Goal: Information Seeking & Learning: Learn about a topic

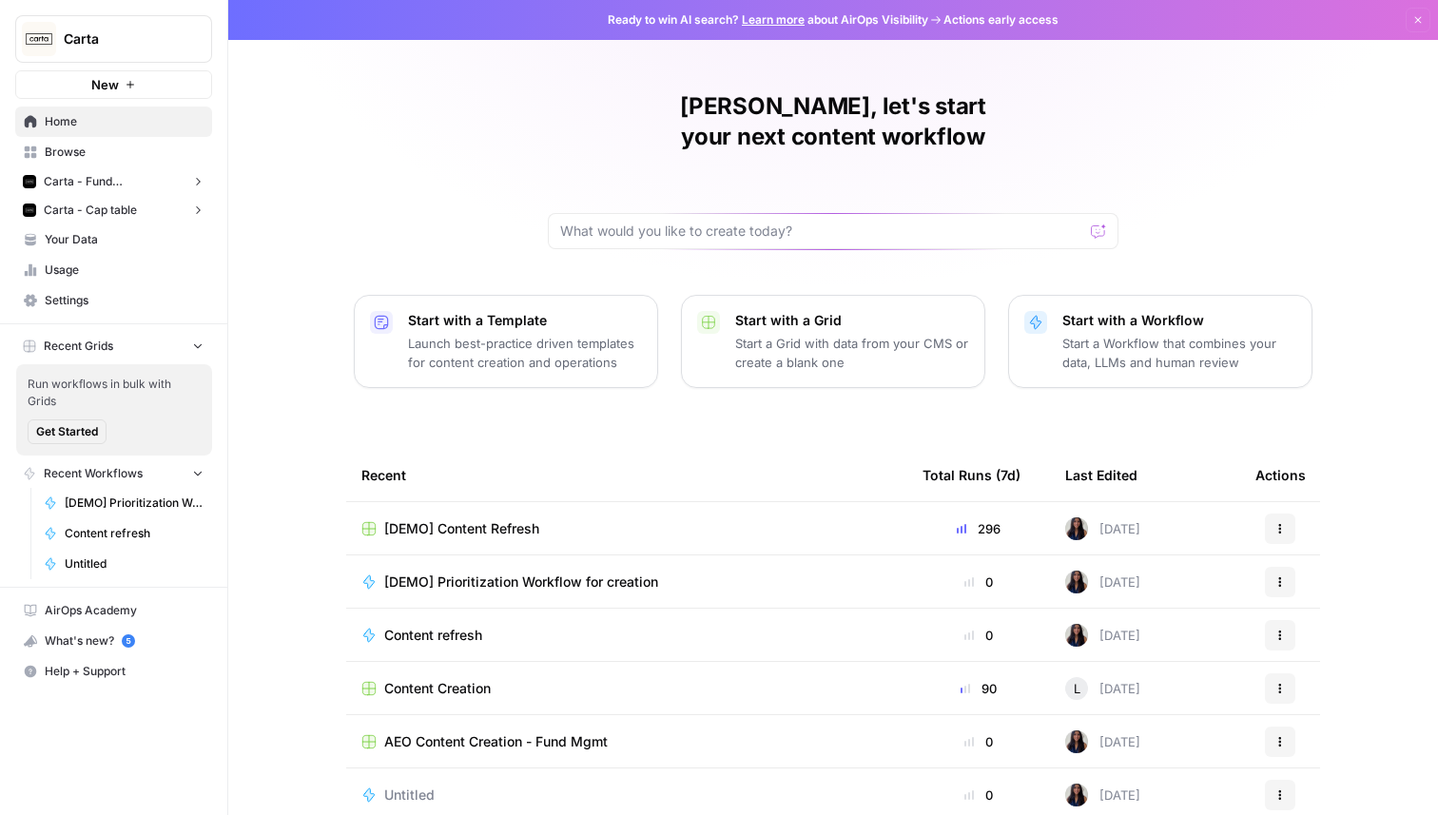
click at [149, 186] on span "Carta - Fund Administration" at bounding box center [114, 181] width 140 height 17
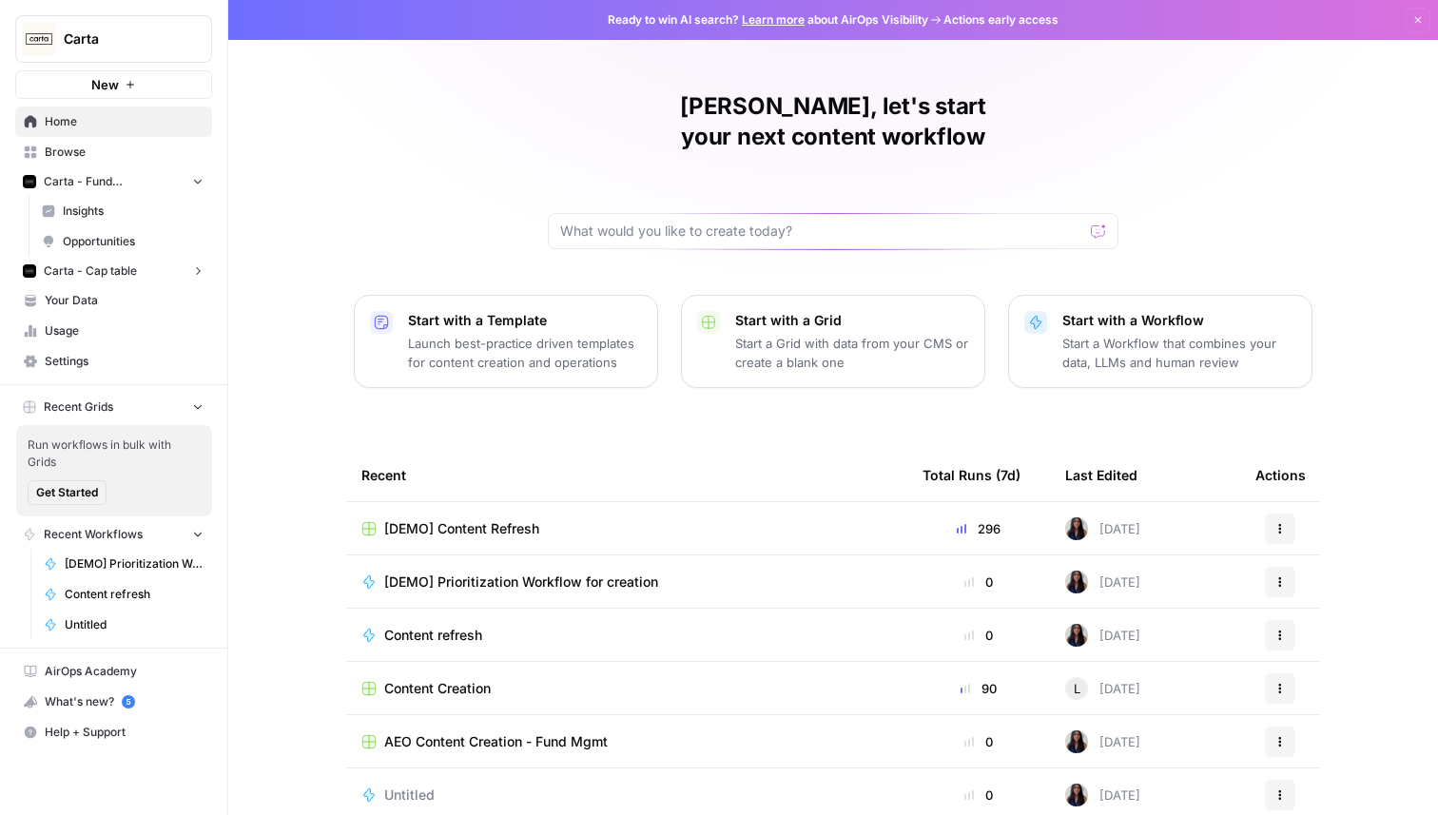
click at [150, 215] on span "Insights" at bounding box center [133, 211] width 141 height 17
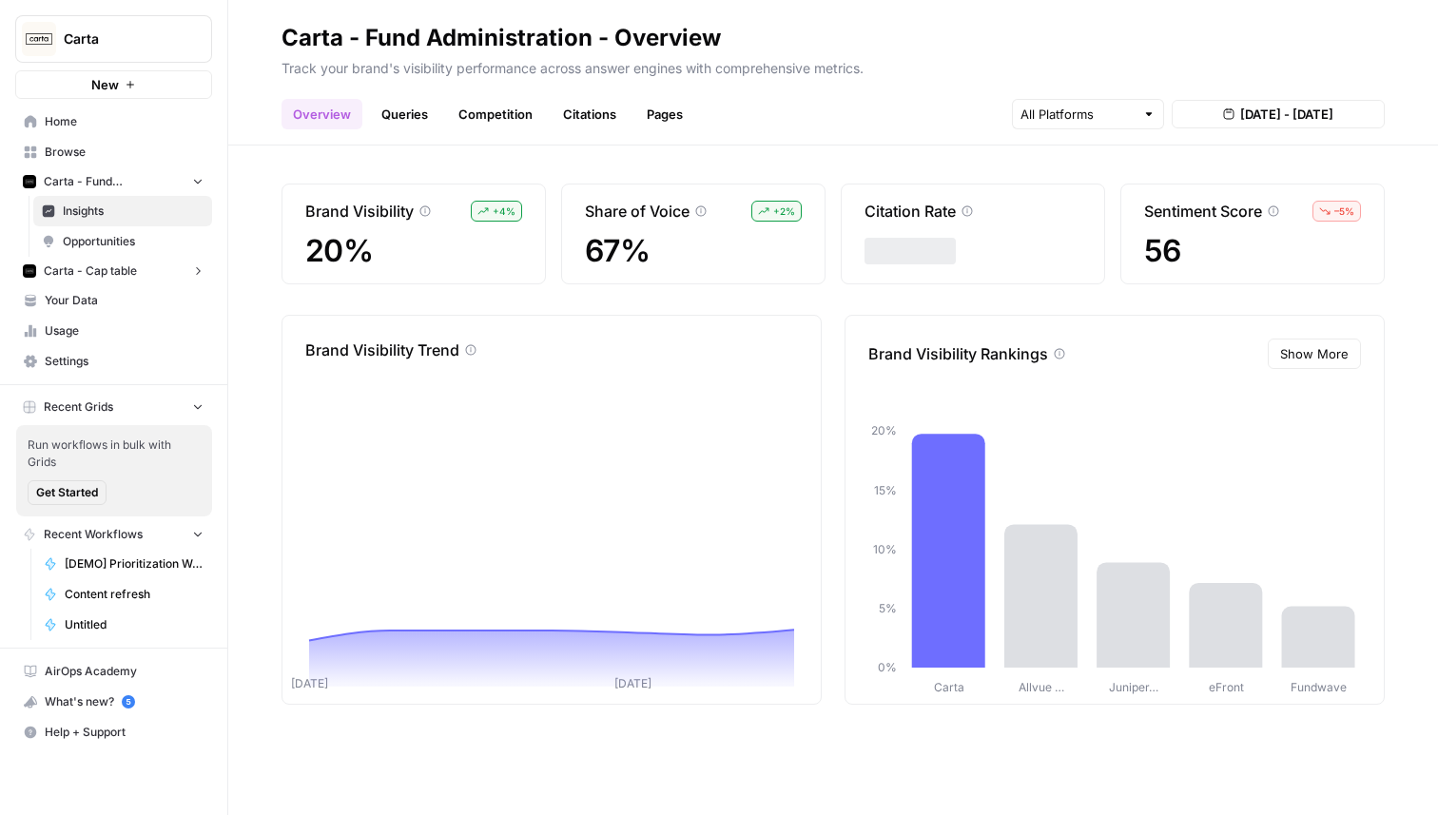
click at [409, 124] on link "Queries" at bounding box center [404, 114] width 69 height 30
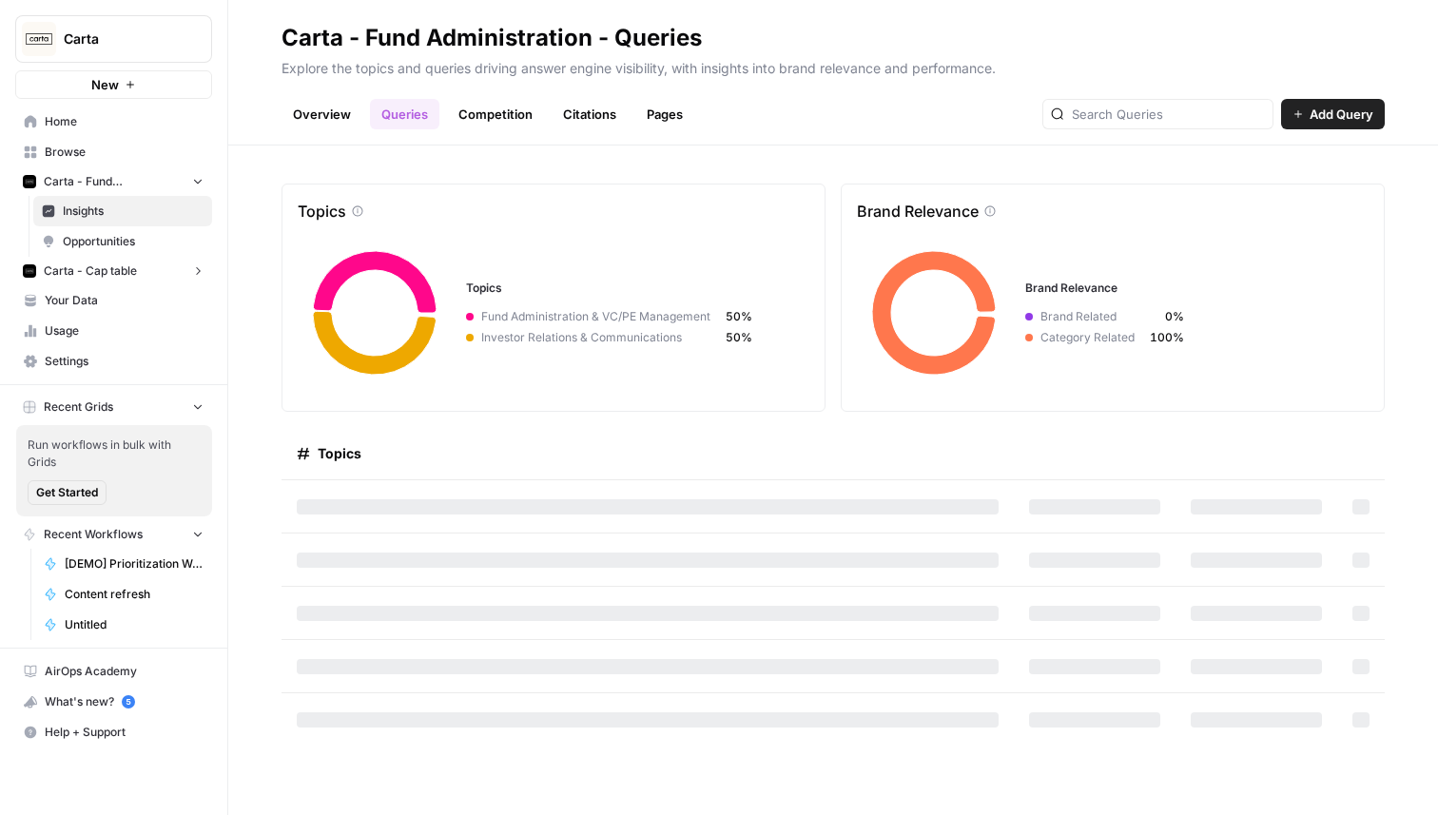
click at [509, 112] on link "Competition" at bounding box center [495, 114] width 97 height 30
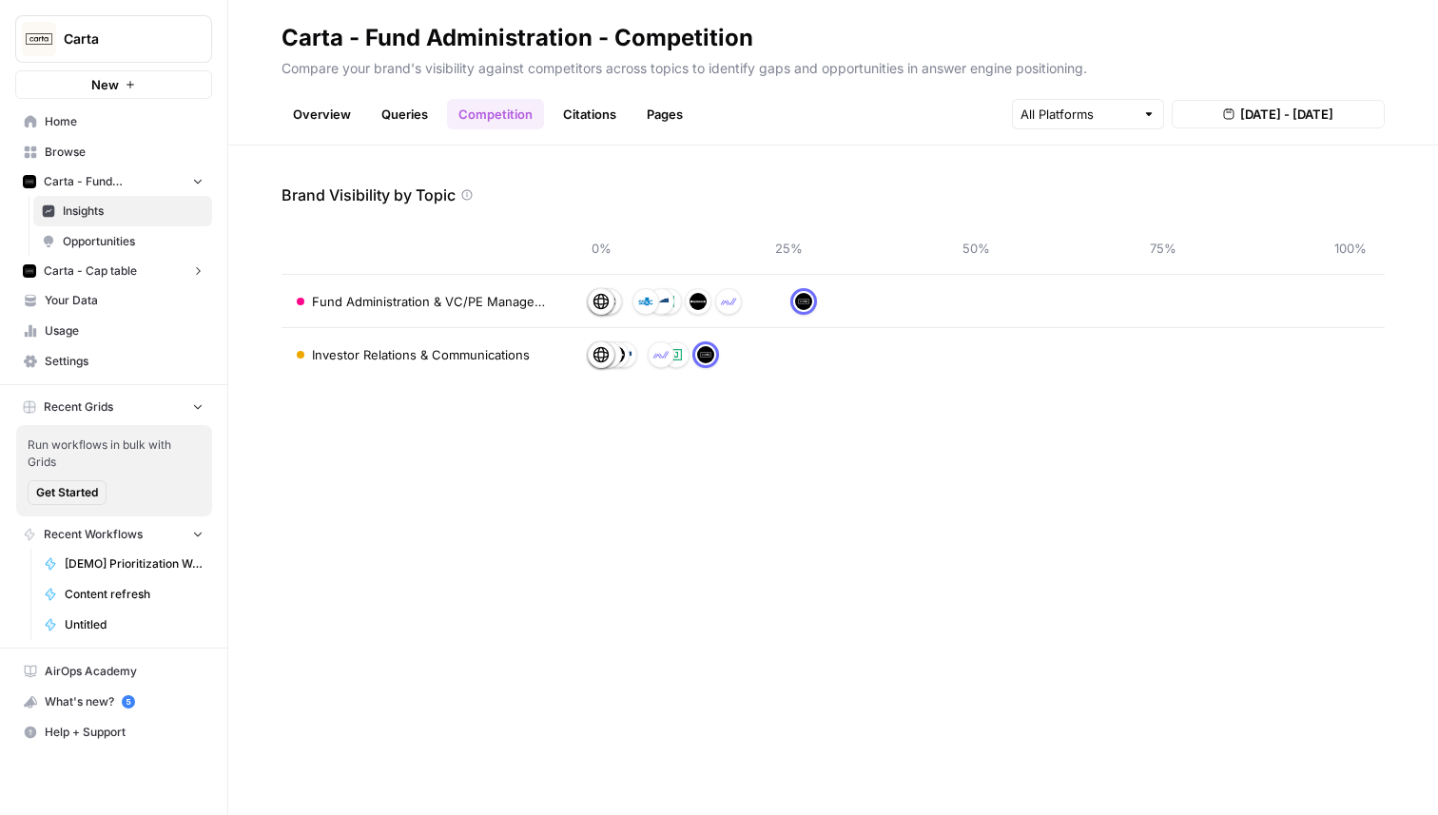
click at [577, 113] on link "Citations" at bounding box center [590, 114] width 76 height 30
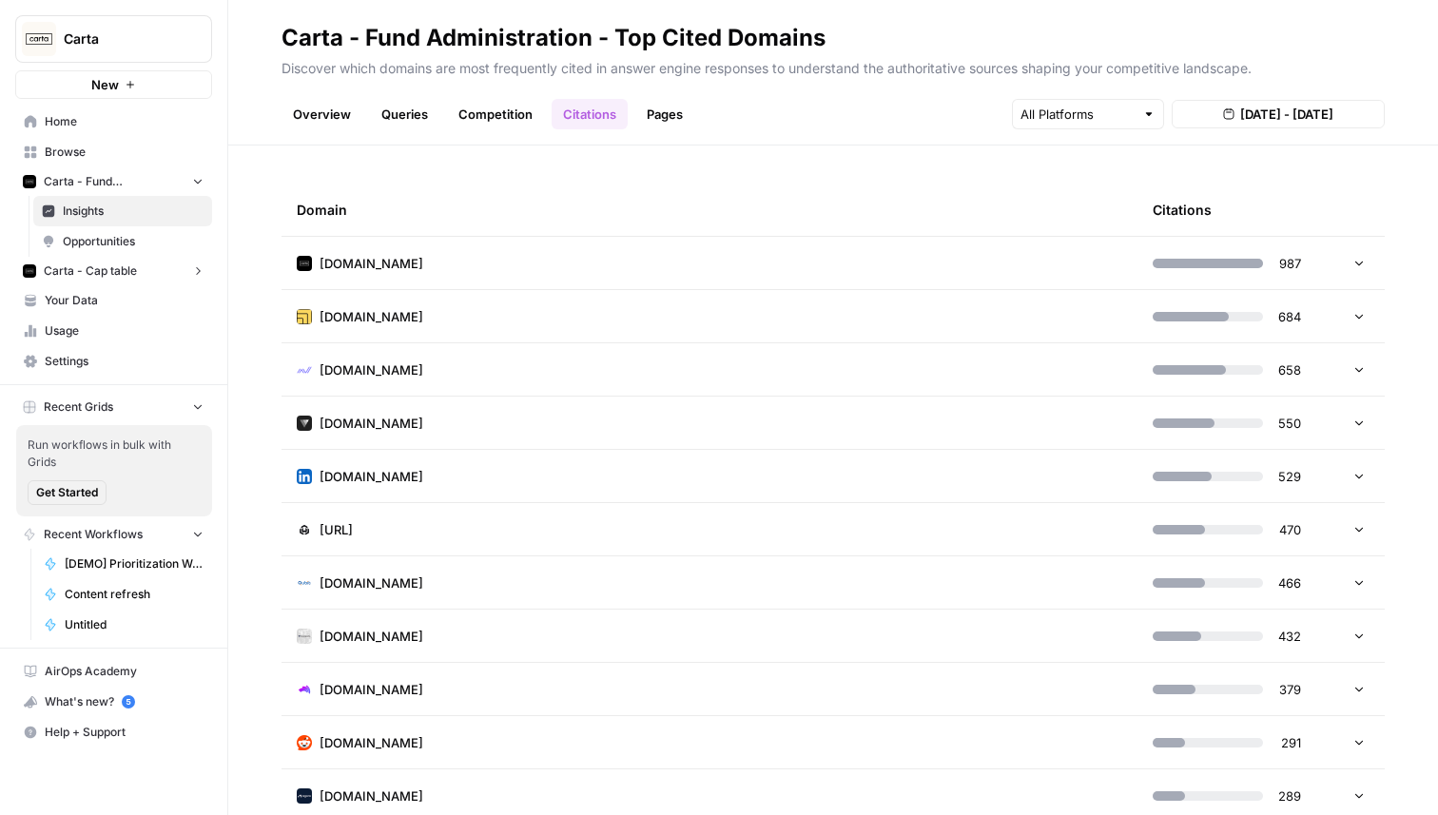
click at [592, 261] on td "[DOMAIN_NAME]" at bounding box center [710, 263] width 856 height 52
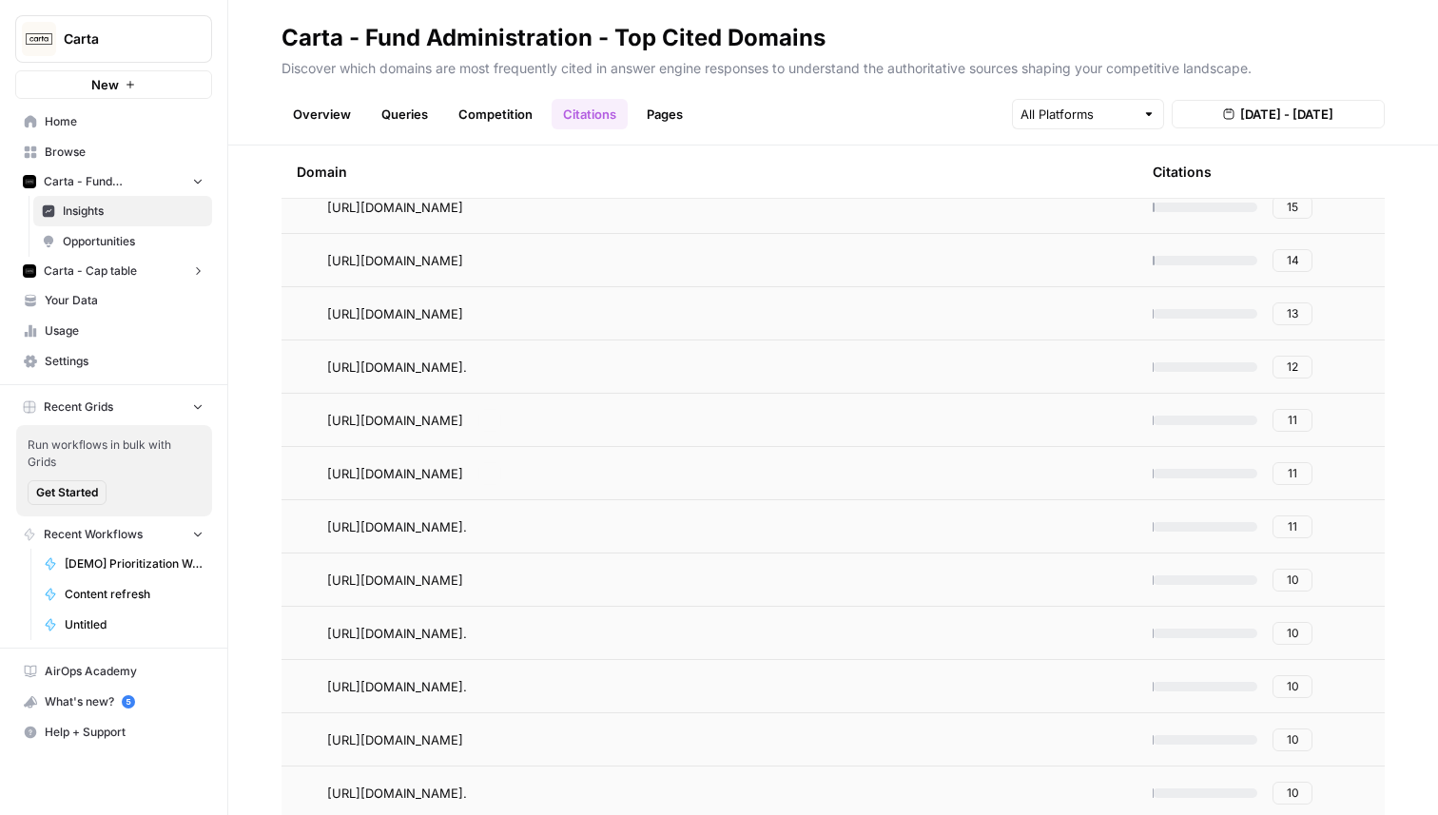
scroll to position [459, 0]
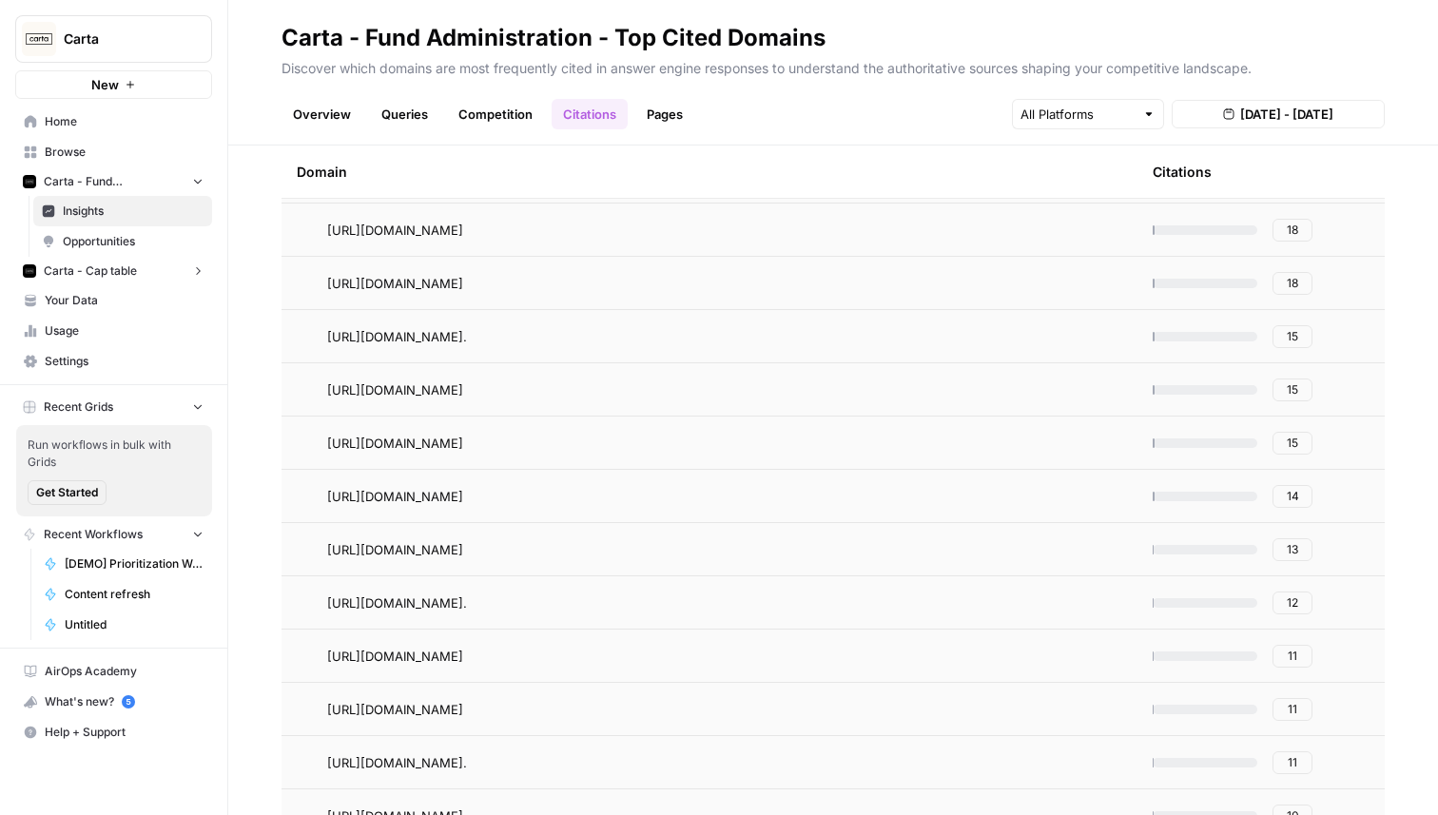
click at [667, 120] on link "Pages" at bounding box center [664, 114] width 59 height 30
